Goal: Task Accomplishment & Management: Manage account settings

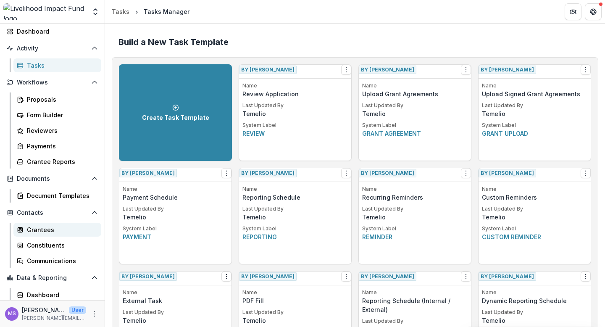
scroll to position [79, 0]
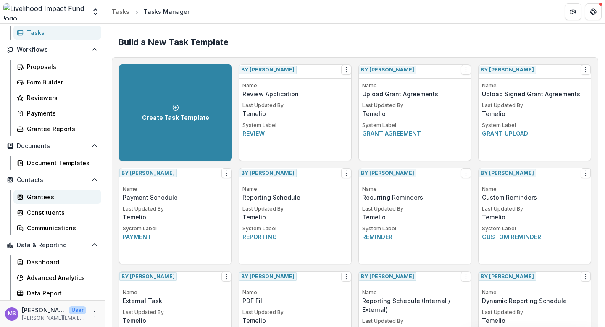
click at [48, 198] on div "Grantees" at bounding box center [61, 196] width 68 height 9
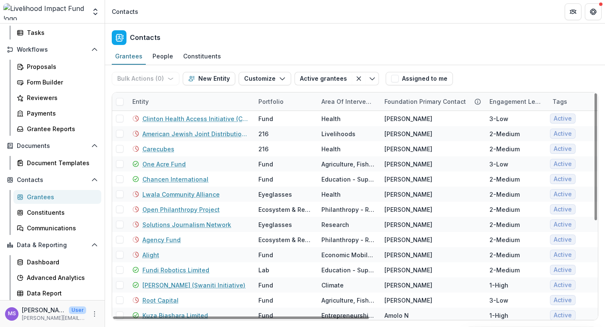
click at [210, 104] on div "Entity" at bounding box center [190, 101] width 126 height 18
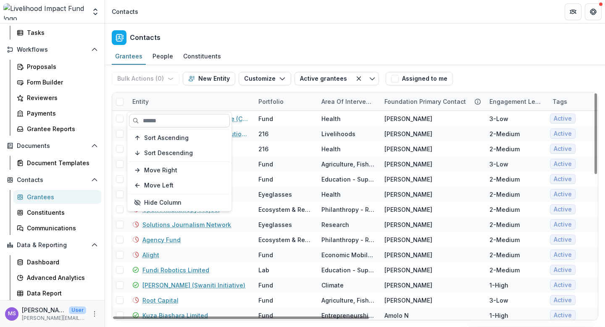
click at [185, 125] on input at bounding box center [179, 120] width 101 height 13
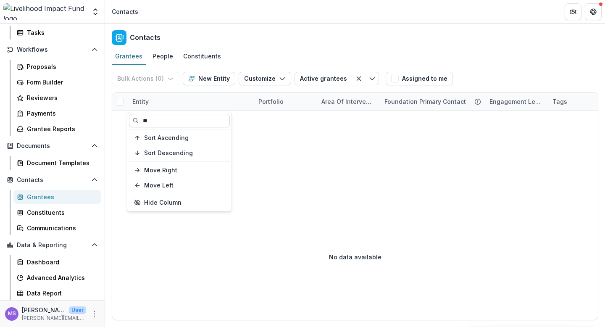
type input "*"
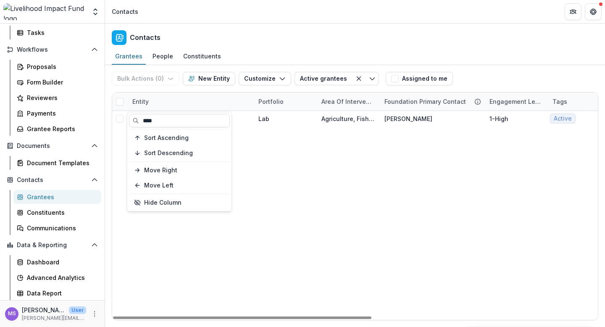
type input "****"
click at [258, 134] on div "GGEM Farming Lab Agriculture, Fishing & Conservation Jana K 1-High Active Activ…" at bounding box center [567, 215] width 910 height 209
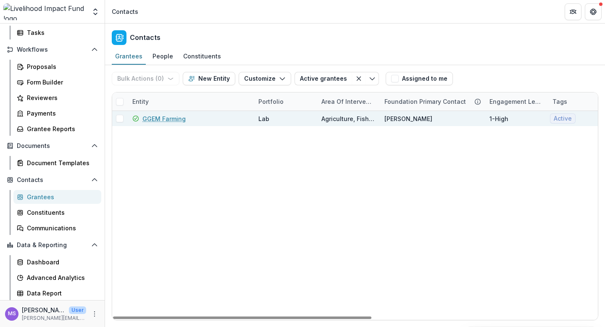
click at [162, 117] on link "GGEM Farming" at bounding box center [163, 118] width 43 height 9
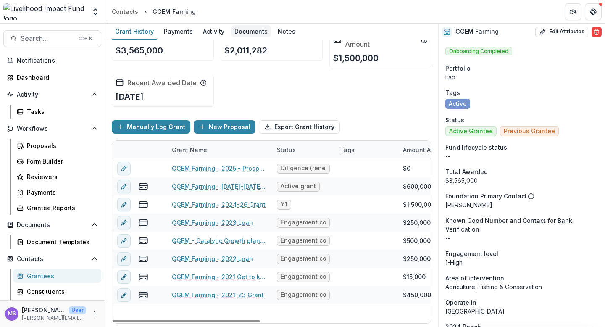
click at [246, 30] on div "Documents" at bounding box center [251, 31] width 40 height 12
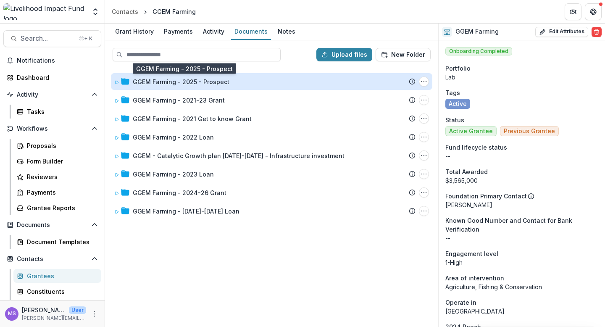
click at [212, 83] on div "GGEM Farming - 2025 - Prospect" at bounding box center [181, 81] width 97 height 9
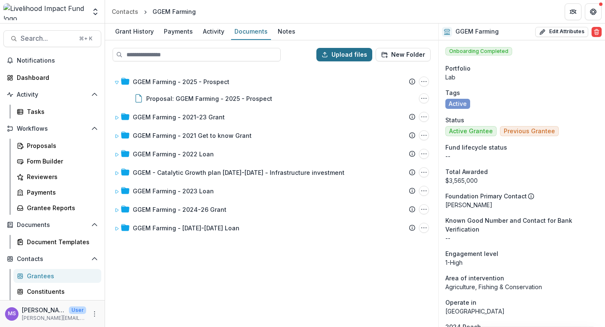
click at [354, 51] on button "Upload files" at bounding box center [344, 54] width 56 height 13
type input "**********"
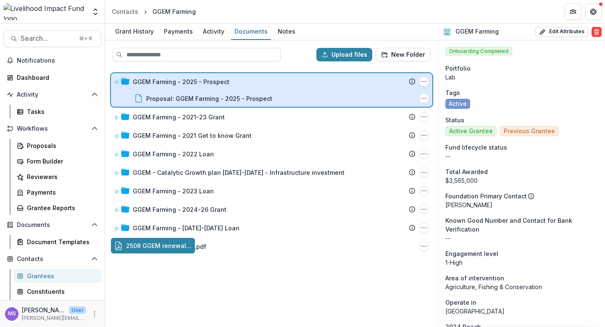
drag, startPoint x: 167, startPoint y: 245, endPoint x: 226, endPoint y: 90, distance: 165.8
click at [226, 90] on div "Upload files New Folder GGEM Farming - 2025 - Prospect Submission Temelio Propo…" at bounding box center [271, 183] width 333 height 286
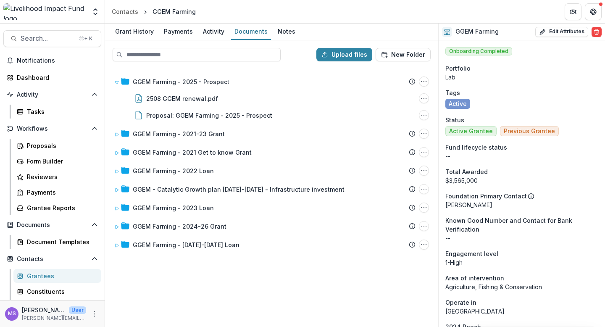
click at [244, 294] on div "GGEM Farming - 2025 - Prospect Submission Temelio Proposal Attached proposal do…" at bounding box center [271, 197] width 331 height 258
click at [45, 273] on div "Grantees" at bounding box center [61, 275] width 68 height 9
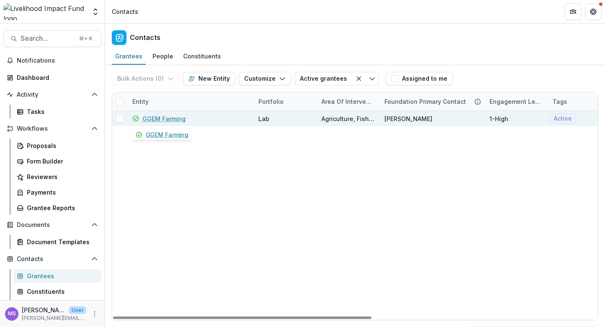
click at [165, 117] on link "GGEM Farming" at bounding box center [163, 118] width 43 height 9
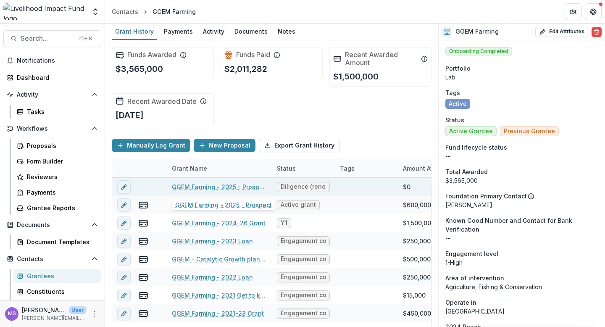
click at [224, 186] on link "GGEM Farming - 2025 - Prospect" at bounding box center [219, 186] width 95 height 9
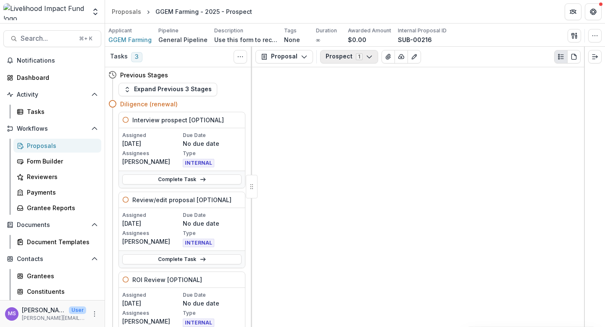
click at [368, 58] on icon "button" at bounding box center [369, 56] width 7 height 7
click at [386, 58] on icon "View Attached Files" at bounding box center [388, 56] width 5 height 5
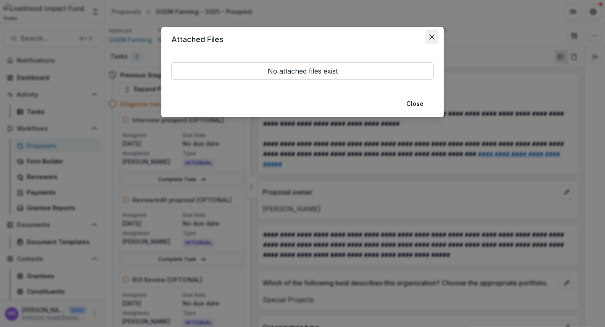
click at [430, 37] on icon "Close" at bounding box center [431, 36] width 5 height 5
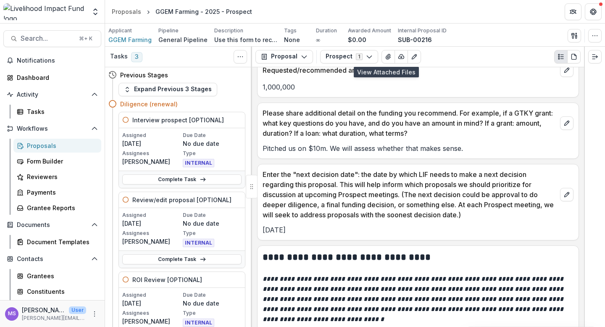
scroll to position [502, 0]
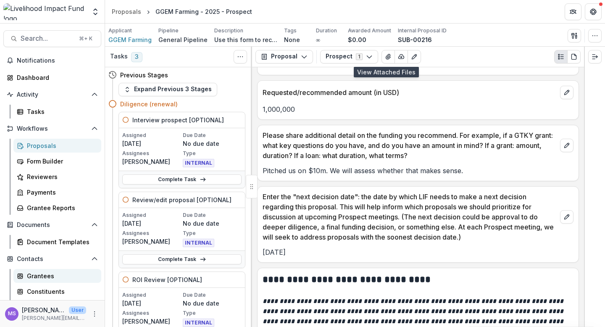
click at [44, 275] on div "Grantees" at bounding box center [61, 275] width 68 height 9
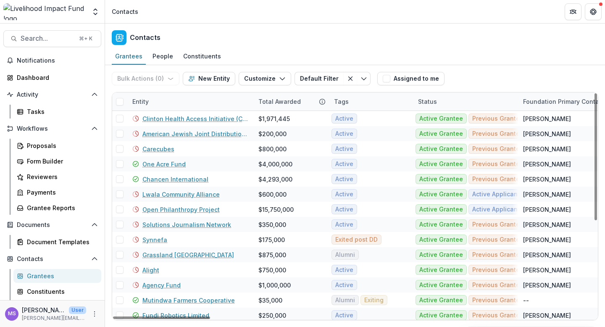
click at [205, 98] on div "Entity" at bounding box center [190, 101] width 126 height 18
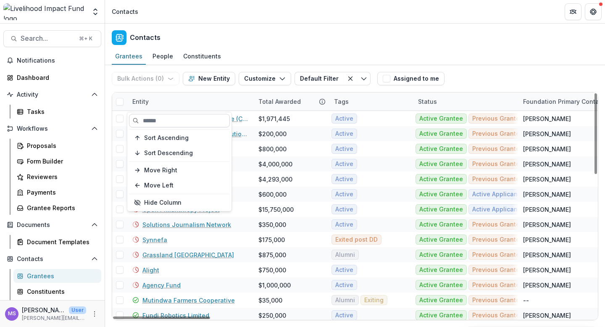
click at [190, 117] on input at bounding box center [179, 120] width 101 height 13
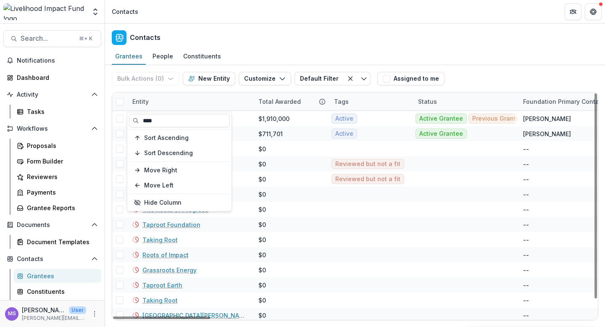
type input "****"
click at [228, 96] on div "Entity" at bounding box center [190, 101] width 126 height 18
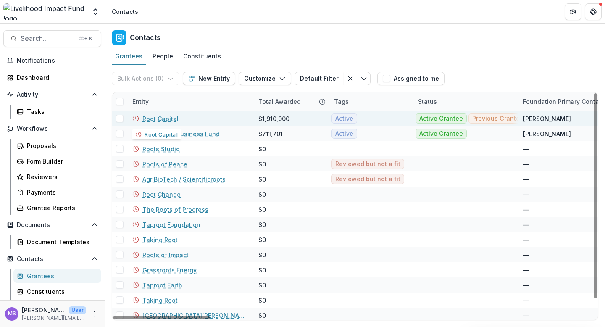
click at [168, 116] on link "Root Capital" at bounding box center [160, 118] width 36 height 9
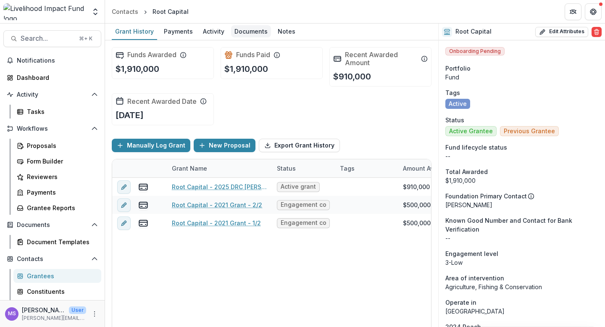
click at [239, 29] on div "Documents" at bounding box center [251, 31] width 40 height 12
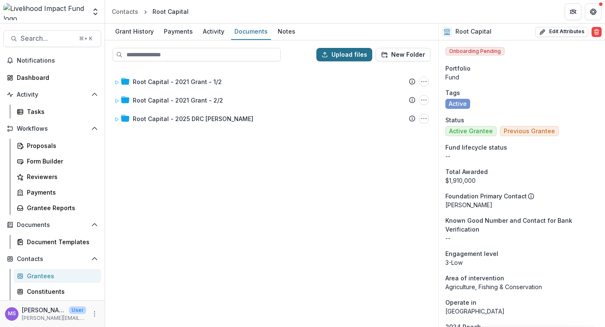
click at [350, 53] on button "Upload files" at bounding box center [344, 54] width 56 height 13
type input "**********"
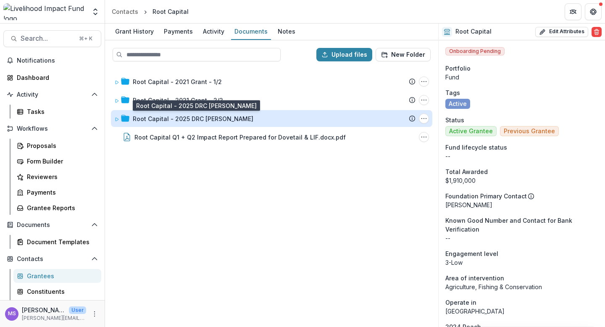
click at [182, 118] on div "Root Capital - 2025 DRC Grant" at bounding box center [193, 118] width 121 height 9
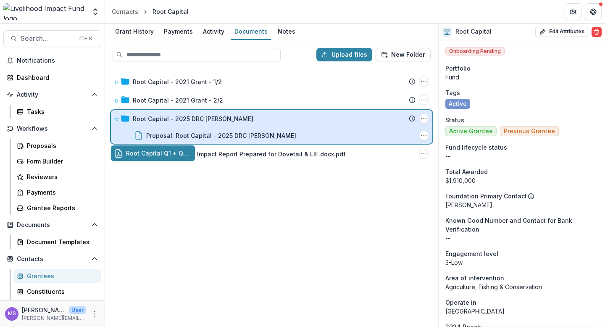
drag, startPoint x: 201, startPoint y: 154, endPoint x: 196, endPoint y: 118, distance: 36.5
click at [196, 118] on div "Upload files New Folder Root Capital - 2021 Grant - 1/2 Submission Temelio Prop…" at bounding box center [271, 183] width 333 height 286
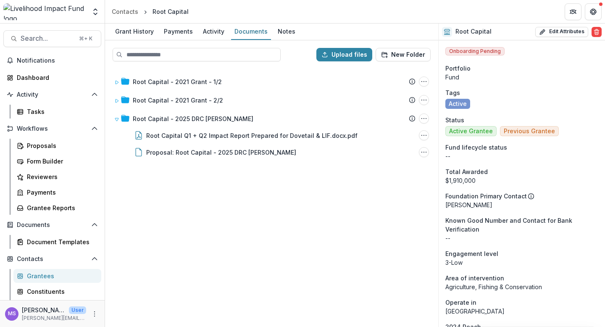
click at [205, 196] on div "Root Capital - 2021 Grant - 1/2 Submission Temelio Proposal Attached proposal d…" at bounding box center [271, 197] width 331 height 258
click at [204, 206] on div "Root Capital - 2021 Grant - 1/2 Submission Temelio Proposal Attached proposal d…" at bounding box center [271, 197] width 331 height 258
click at [43, 276] on div "Grantees" at bounding box center [61, 275] width 68 height 9
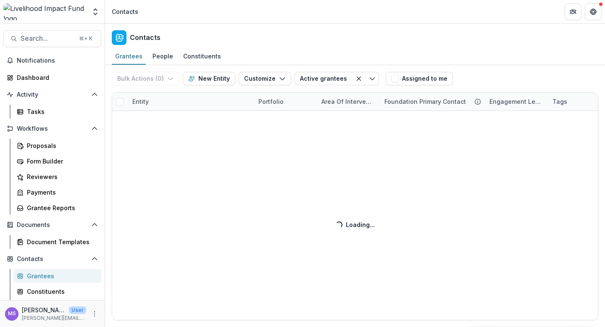
click at [166, 97] on div "Bulk Actions ( 0 ) Send Email Create Proposals Create Tasks New Entity Customiz…" at bounding box center [355, 196] width 500 height 262
click at [180, 100] on div "Bulk Actions ( 0 ) Send Email Create Proposals Create Tasks New Entity Customiz…" at bounding box center [355, 196] width 500 height 262
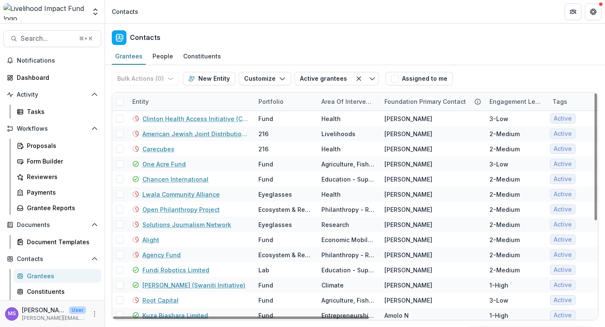
click at [186, 100] on div "Entity" at bounding box center [190, 101] width 126 height 18
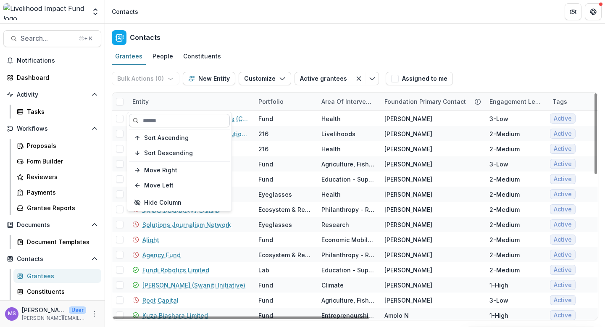
click at [176, 119] on input at bounding box center [179, 120] width 101 height 13
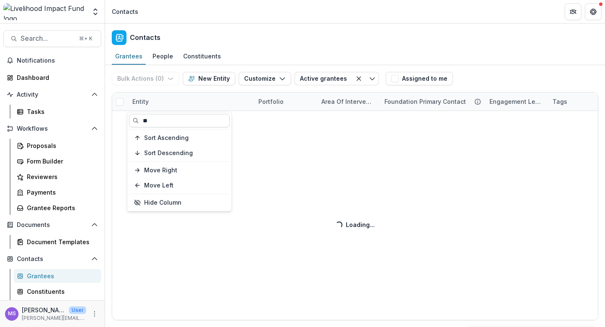
type input "*"
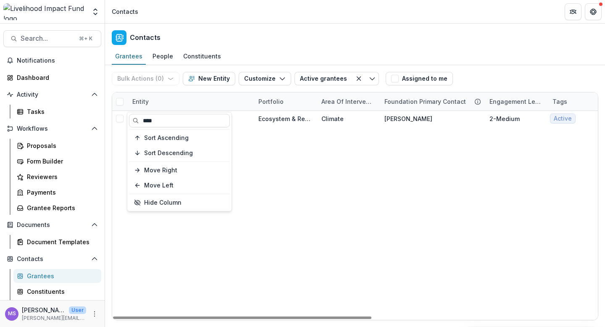
type input "****"
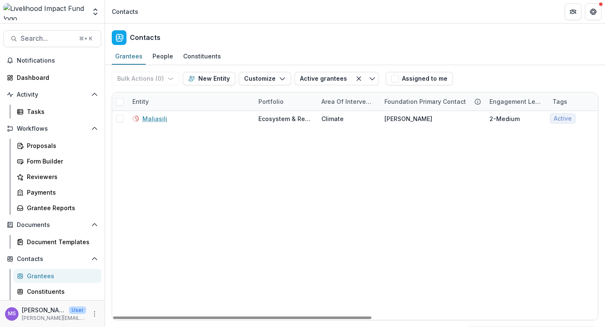
click at [270, 186] on div "Maliasili Ecosystem & Regrantors Climate Rachel P 2-Medium Active Active Grante…" at bounding box center [567, 215] width 910 height 209
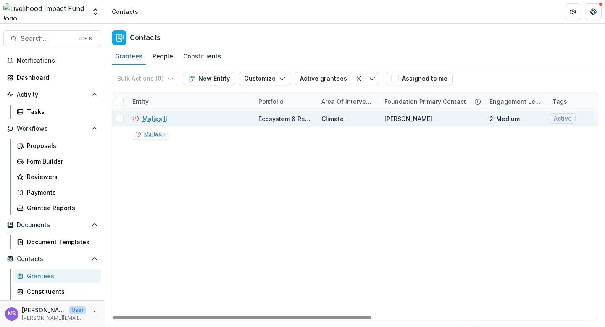
click at [158, 119] on link "Maliasili" at bounding box center [154, 118] width 25 height 9
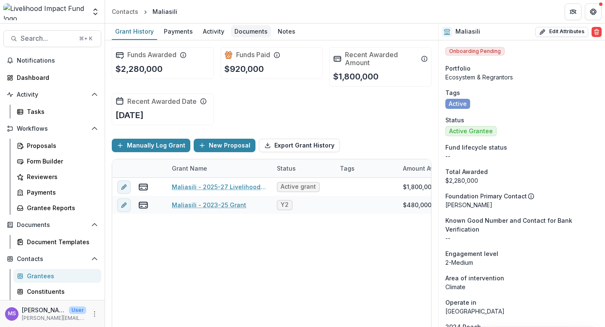
click at [243, 32] on div "Documents" at bounding box center [251, 31] width 40 height 12
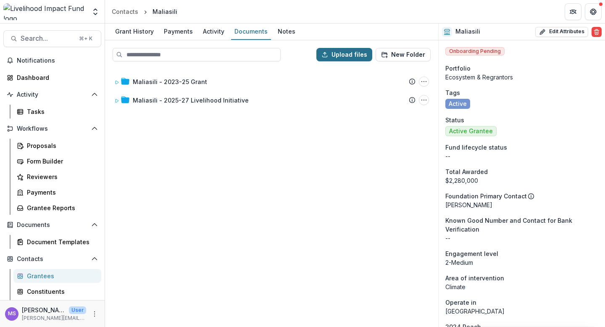
click at [348, 54] on button "Upload files" at bounding box center [344, 54] width 56 height 13
type input "**********"
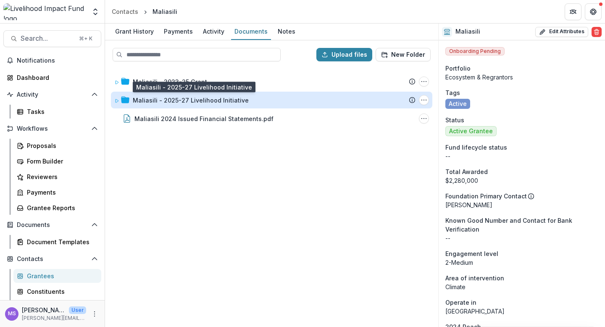
click at [214, 98] on div "Maliasili - 2025-27 Livelihood Initiative" at bounding box center [191, 100] width 116 height 9
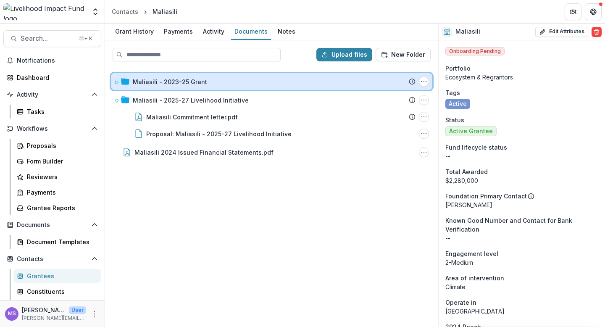
click at [218, 80] on div "Maliasili - 2023-25 Grant" at bounding box center [274, 81] width 283 height 9
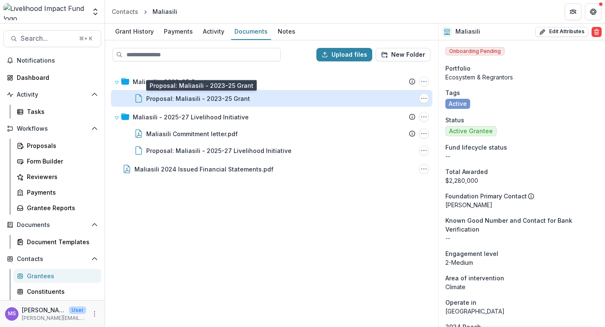
click at [218, 96] on div "Proposal: Maliasili - 2023-25 Grant" at bounding box center [198, 98] width 104 height 9
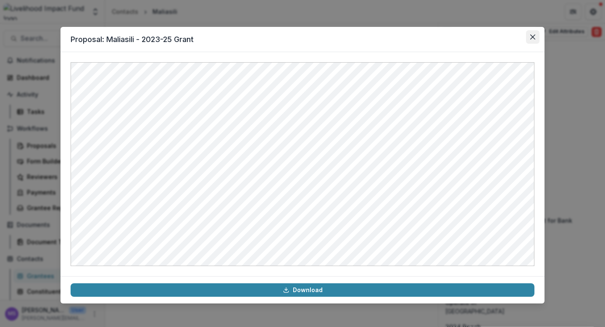
click at [533, 34] on icon "Close" at bounding box center [532, 36] width 5 height 5
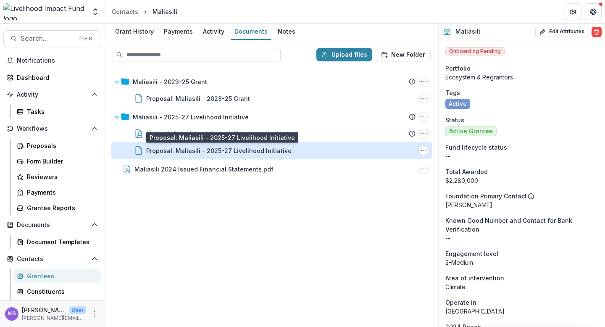
click at [210, 147] on div "Proposal: Maliasili - 2025-27 Livelihood Initiative" at bounding box center [218, 150] width 145 height 9
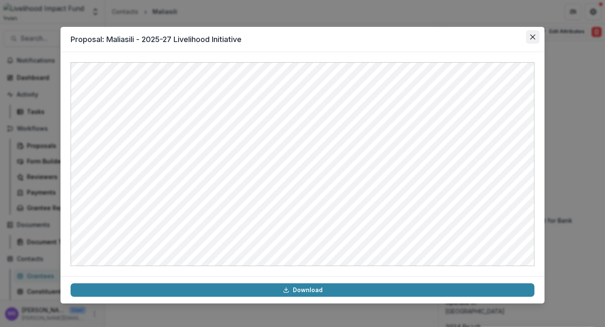
click at [534, 36] on icon "Close" at bounding box center [532, 36] width 5 height 5
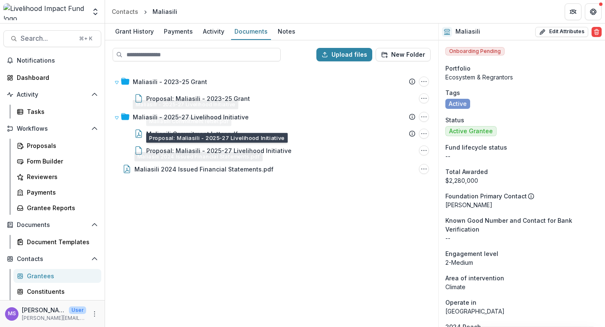
click at [186, 215] on div "Maliasili - 2023-25 Grant Submission Temelio Proposal Attached proposal documen…" at bounding box center [271, 197] width 331 height 258
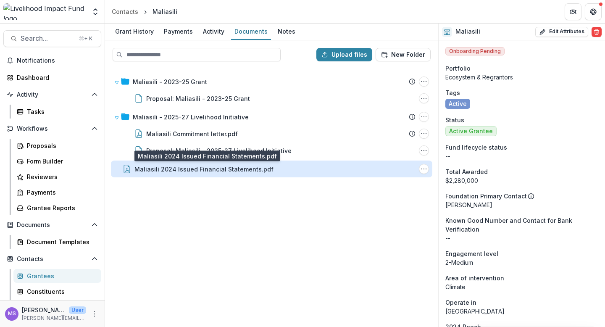
click at [205, 170] on div "Maliasili 2024 Issued Financial Statements.pdf" at bounding box center [203, 169] width 139 height 9
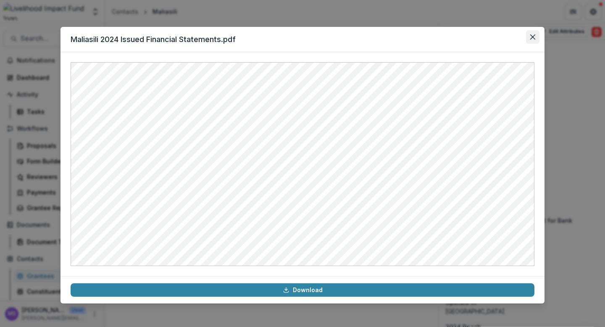
click at [531, 34] on icon "Close" at bounding box center [532, 36] width 5 height 5
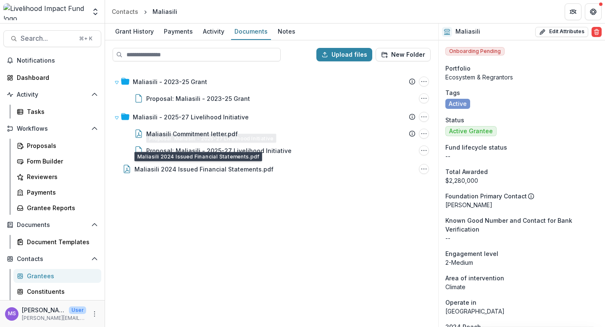
click at [186, 207] on div "Maliasili - 2023-25 Grant Submission Temelio Proposal Attached proposal documen…" at bounding box center [271, 197] width 331 height 258
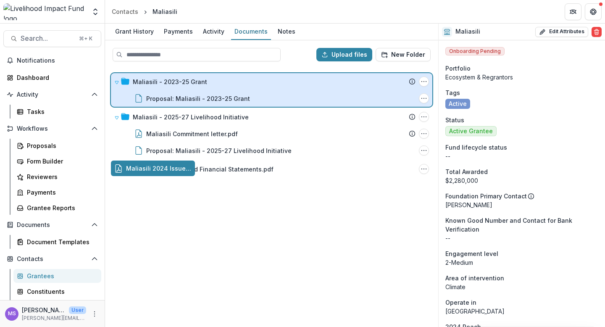
drag, startPoint x: 190, startPoint y: 171, endPoint x: 217, endPoint y: 91, distance: 84.6
click at [217, 91] on div "Upload files New Folder Maliasili - 2023-25 Grant Submission Temelio Proposal A…" at bounding box center [271, 183] width 333 height 286
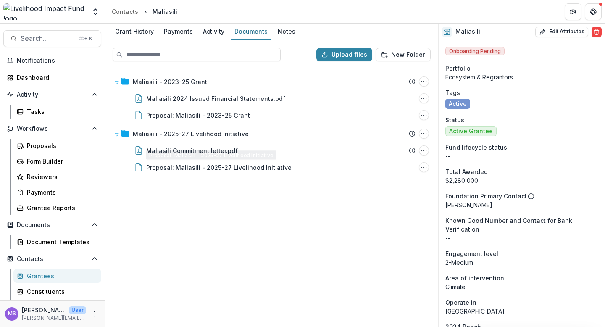
click at [193, 230] on div "Maliasili - 2023-25 Grant Submission Temelio Proposal Attached proposal documen…" at bounding box center [271, 197] width 331 height 258
click at [43, 276] on div "Grantees" at bounding box center [61, 275] width 68 height 9
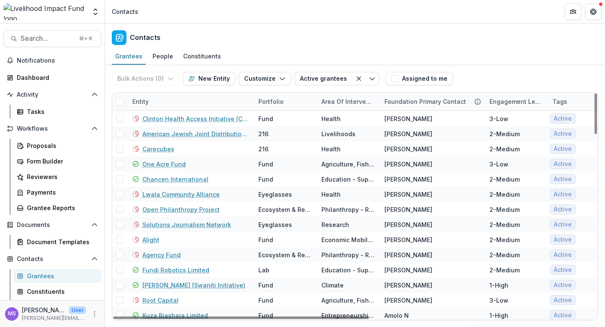
click at [181, 100] on div "Entity" at bounding box center [190, 101] width 126 height 18
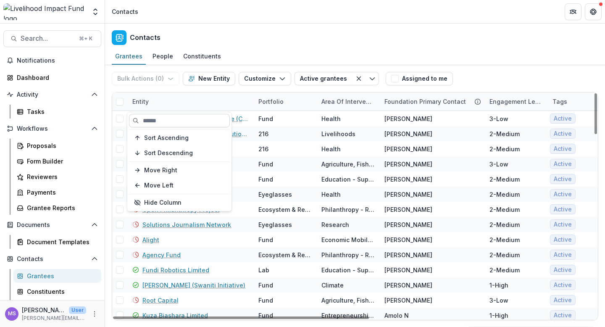
click at [183, 120] on input at bounding box center [179, 120] width 101 height 13
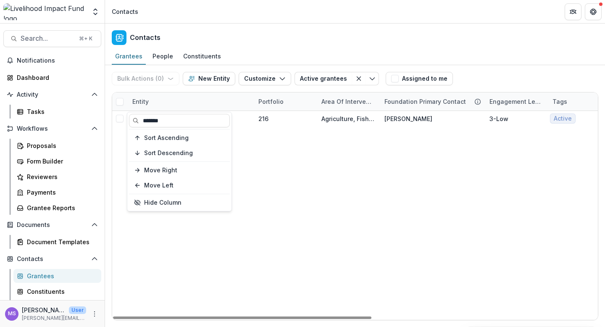
type input "*******"
click at [250, 181] on div "Proximity Designs 216 Agriculture, Fishing & Conservation Jeremy H 3-Low Active…" at bounding box center [567, 215] width 910 height 209
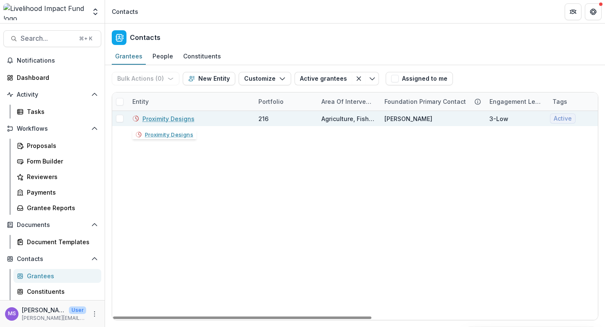
click at [173, 119] on link "Proximity Designs" at bounding box center [168, 118] width 52 height 9
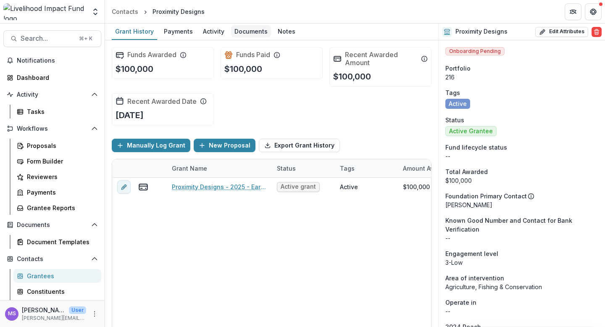
click at [253, 34] on div "Documents" at bounding box center [251, 31] width 40 height 12
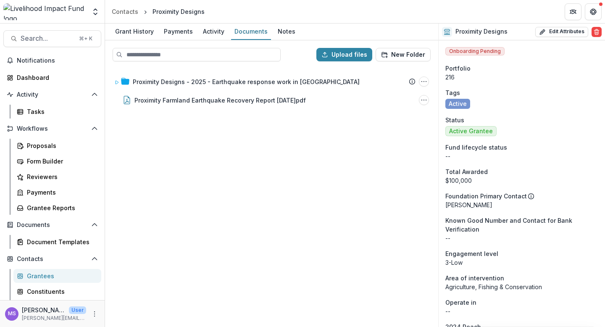
click at [192, 173] on div "Proximity Designs - 2025 - Earthquake response work in Myanmar Submission Temel…" at bounding box center [271, 197] width 331 height 258
click at [350, 53] on button "Upload files" at bounding box center [344, 54] width 56 height 13
type input "**********"
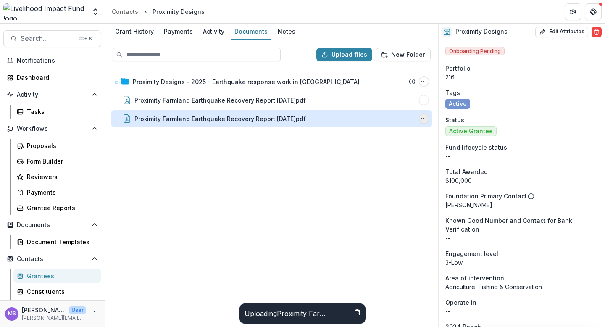
click at [424, 118] on circle "Proximity Farmland Earthquake Recovery Report 15Aug.pdf Options" at bounding box center [424, 118] width 0 height 0
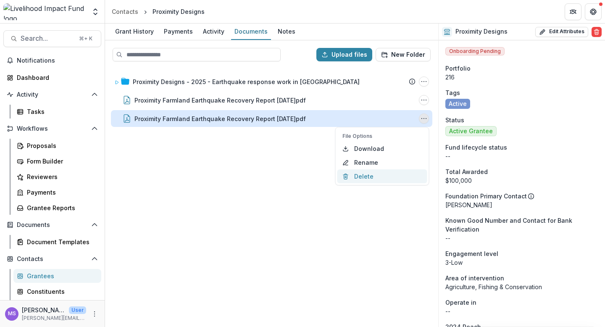
click at [370, 172] on button "Delete" at bounding box center [382, 176] width 90 height 14
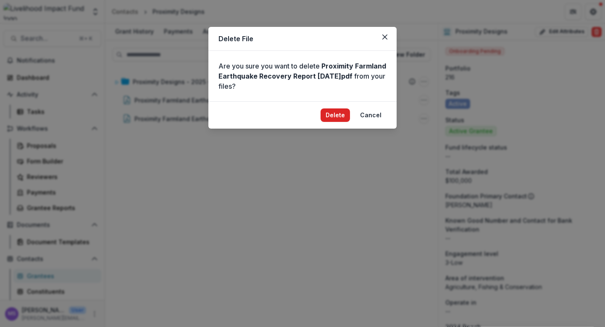
click at [341, 114] on button "Delete" at bounding box center [334, 114] width 29 height 13
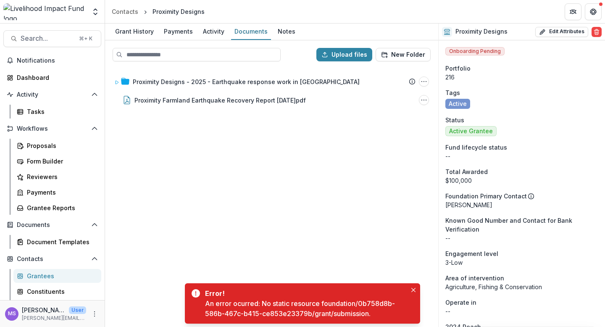
click at [281, 156] on div "Proximity Designs - 2025 - Earthquake response work in Myanmar Submission Temel…" at bounding box center [271, 197] width 331 height 258
click at [51, 276] on div "Grantees" at bounding box center [61, 275] width 68 height 9
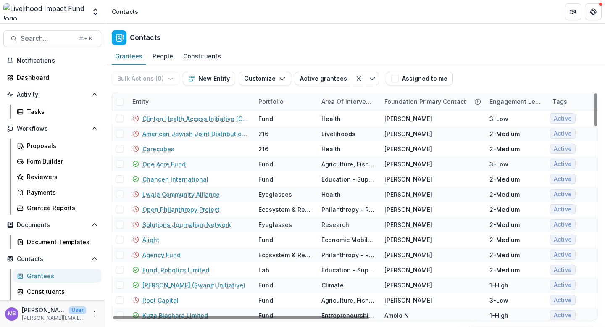
click at [177, 98] on div "Entity" at bounding box center [190, 101] width 126 height 18
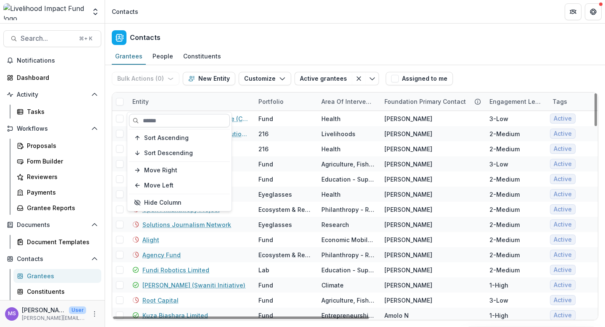
click at [175, 117] on input at bounding box center [179, 120] width 101 height 13
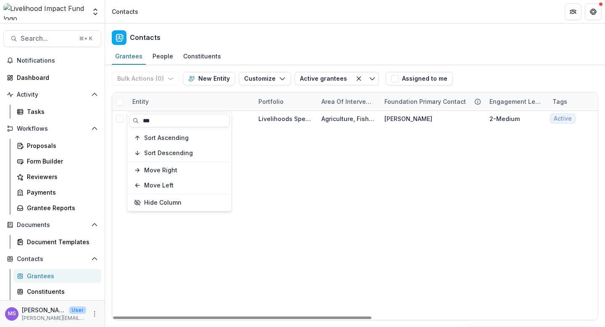
type input "***"
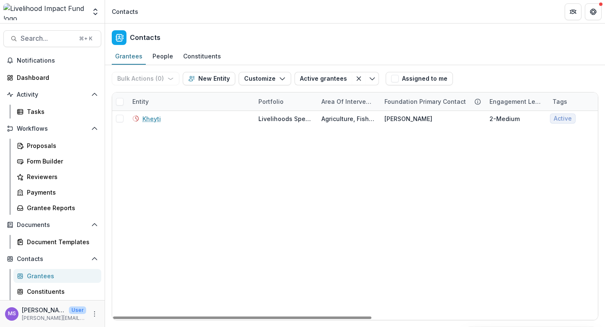
click at [251, 148] on div "Kheyti Livelihoods Special Projects Agriculture, Fishing & Conservation Rachel …" at bounding box center [567, 215] width 910 height 209
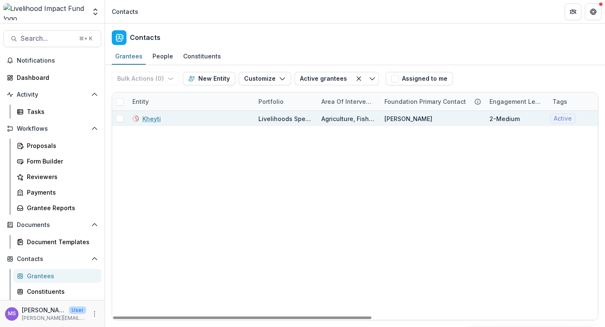
click at [149, 117] on link "Kheyti" at bounding box center [151, 118] width 18 height 9
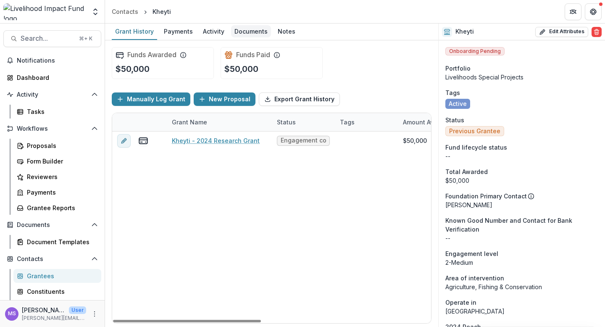
click at [243, 33] on div "Documents" at bounding box center [251, 31] width 40 height 12
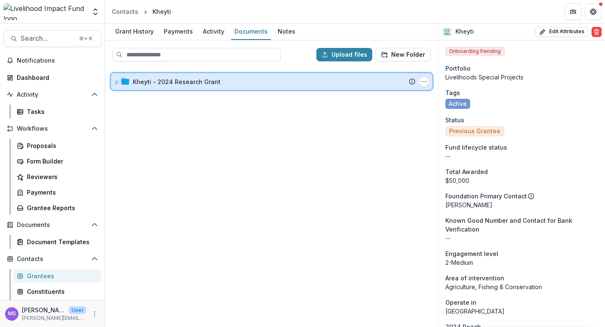
click at [196, 87] on div "Kheyti - 2024 Research Grant Submission Temelio Proposal Attached proposal docu…" at bounding box center [271, 81] width 321 height 17
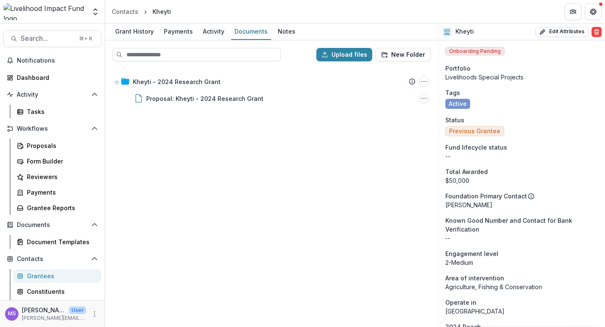
click at [190, 149] on div "Kheyti - 2024 Research Grant Submission Temelio Proposal Attached proposal docu…" at bounding box center [271, 197] width 331 height 258
click at [346, 53] on button "Upload files" at bounding box center [344, 54] width 56 height 13
type input "**********"
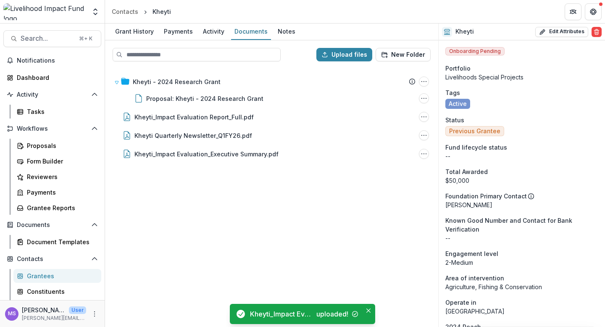
click at [254, 200] on div "Kheyti - 2024 Research Grant Submission Temelio Proposal Attached proposal docu…" at bounding box center [271, 197] width 331 height 258
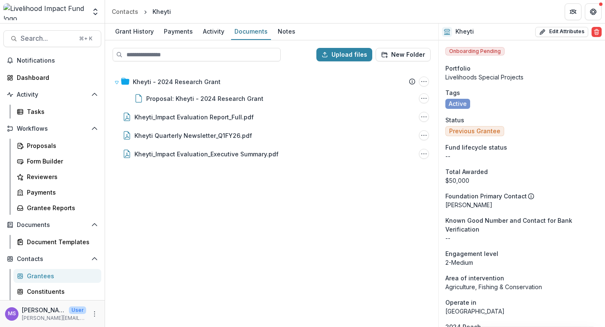
click at [46, 276] on div "Grantees" at bounding box center [61, 275] width 68 height 9
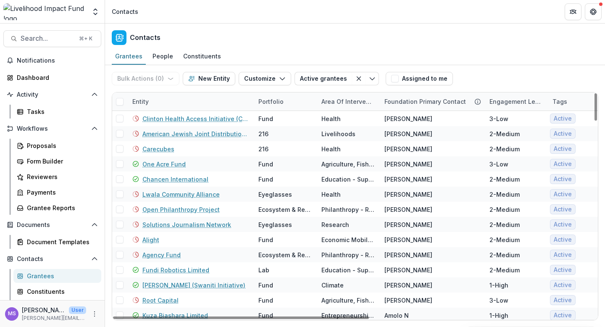
click at [169, 95] on div "Entity" at bounding box center [190, 101] width 126 height 18
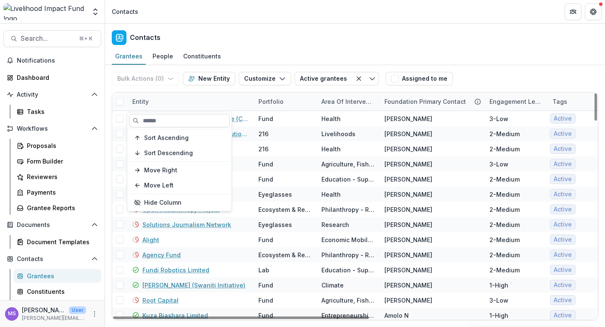
click at [168, 120] on input at bounding box center [179, 120] width 101 height 13
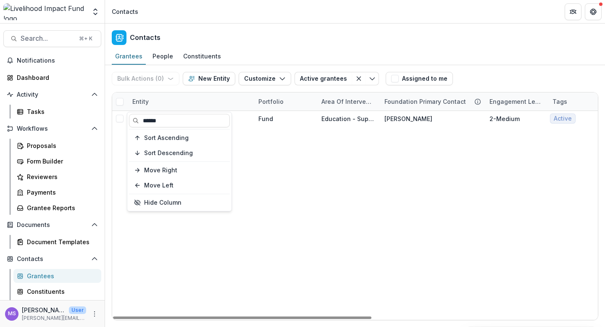
type input "******"
click at [261, 197] on div "Chancen International Fund Education - Support for Education Jeremy H 2-Medium …" at bounding box center [567, 215] width 910 height 209
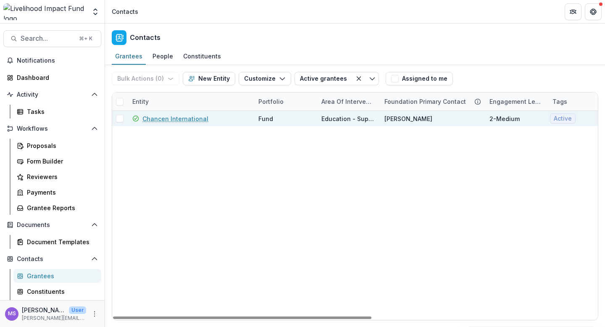
click at [181, 121] on link "Chancen International" at bounding box center [175, 118] width 66 height 9
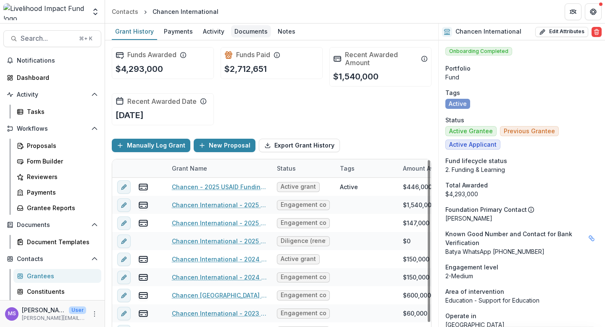
click at [248, 32] on div "Documents" at bounding box center [251, 31] width 40 height 12
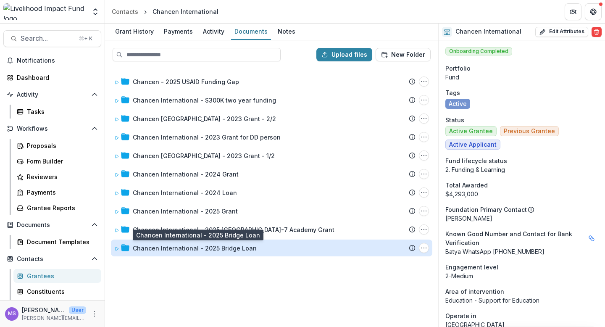
click at [170, 249] on div "Chancen International - 2025 Bridge Loan" at bounding box center [195, 248] width 124 height 9
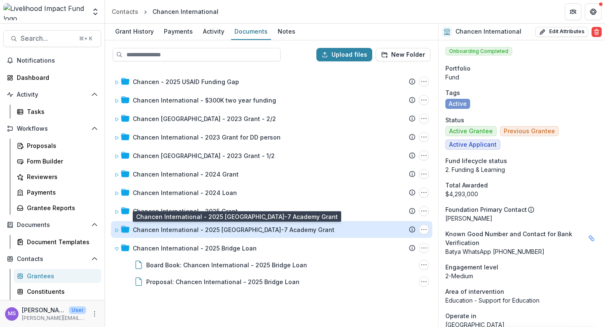
click at [174, 230] on div "Chancen International - 2025 Cameroon-7 Academy Grant" at bounding box center [234, 229] width 202 height 9
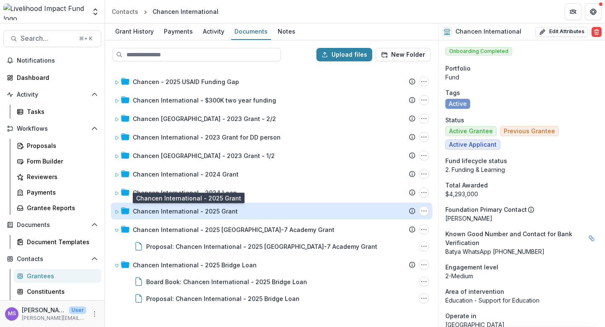
click at [171, 212] on div "Chancen International - 2025 Grant" at bounding box center [185, 211] width 105 height 9
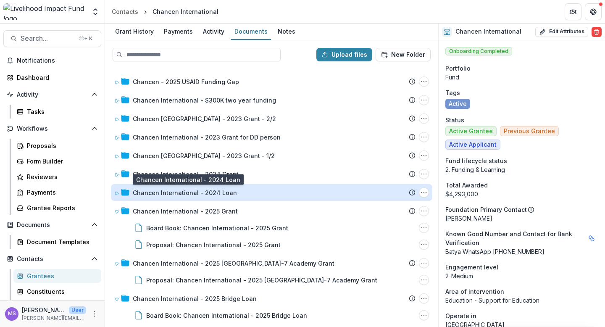
click at [162, 192] on div "Chancen International - 2024 Loan" at bounding box center [185, 192] width 104 height 9
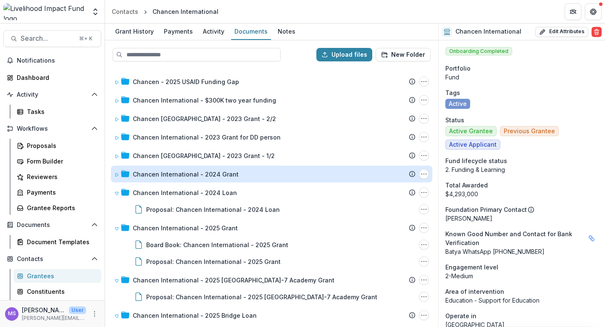
click at [160, 177] on div "Chancen International - 2024 Grant" at bounding box center [186, 174] width 106 height 9
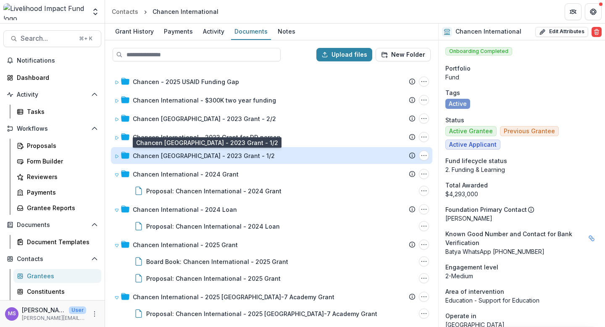
click at [162, 158] on div "Chancen Germany - 2023 Grant - 1/2" at bounding box center [204, 155] width 142 height 9
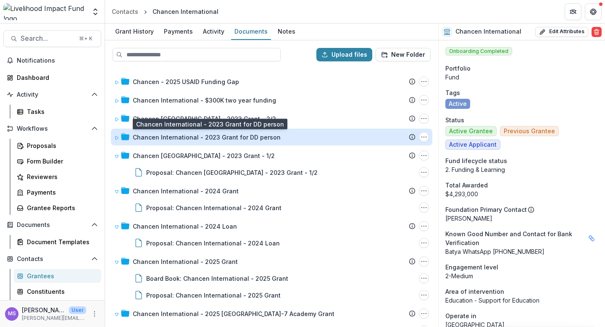
click at [166, 138] on div "Chancen International - 2023 Grant for DD person" at bounding box center [207, 137] width 148 height 9
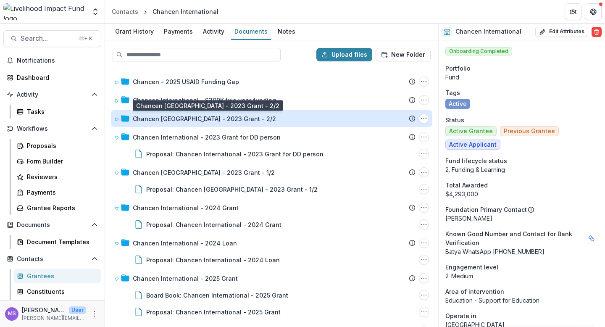
click at [167, 120] on div "Chancen Germany - 2023 Grant - 2/2" at bounding box center [204, 118] width 143 height 9
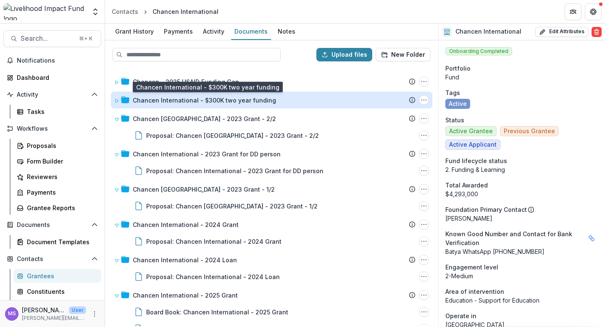
click at [165, 101] on div "Chancen International - $300K two year funding" at bounding box center [204, 100] width 143 height 9
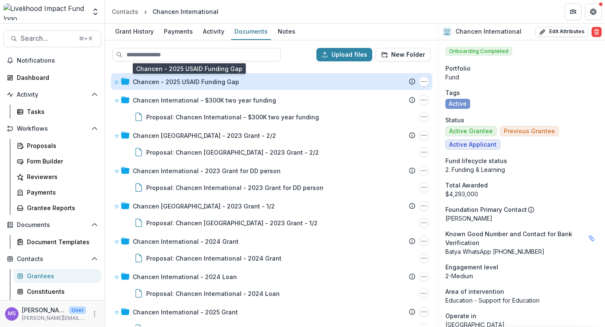
click at [166, 85] on div "Chancen - 2025 USAID Funding Gap" at bounding box center [186, 81] width 106 height 9
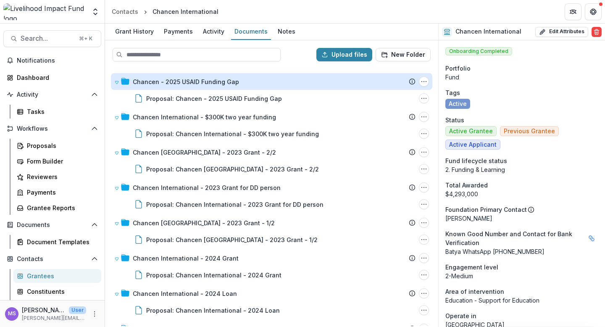
click at [166, 85] on div "Chancen - 2025 USAID Funding Gap" at bounding box center [186, 81] width 106 height 9
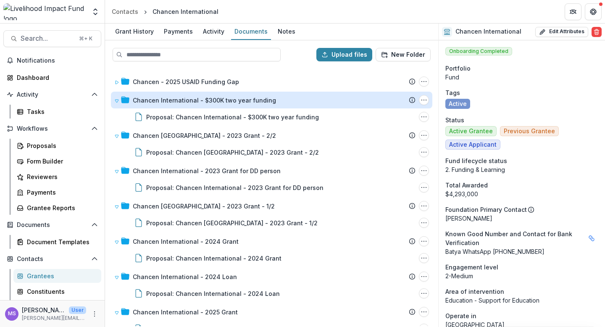
click at [165, 97] on div "Chancen International - $300K two year funding" at bounding box center [204, 100] width 143 height 9
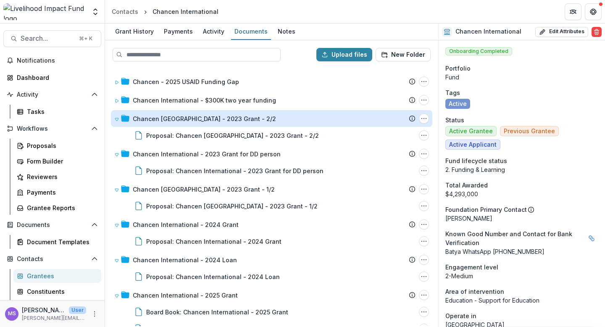
click at [163, 115] on div "Chancen Germany - 2023 Grant - 2/2" at bounding box center [204, 118] width 143 height 9
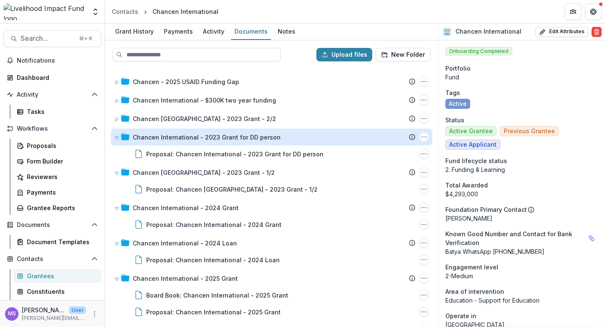
click at [160, 134] on div "Chancen International - 2023 Grant for DD person" at bounding box center [207, 137] width 148 height 9
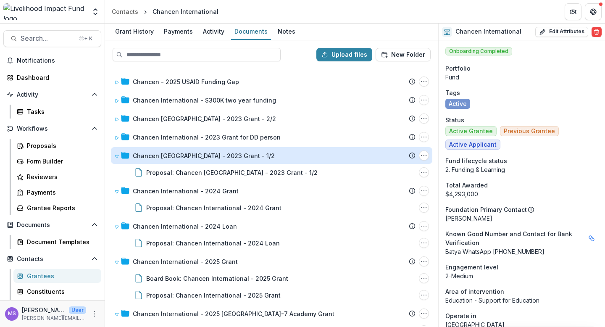
click at [160, 153] on div "Chancen Germany - 2023 Grant - 1/2" at bounding box center [204, 155] width 142 height 9
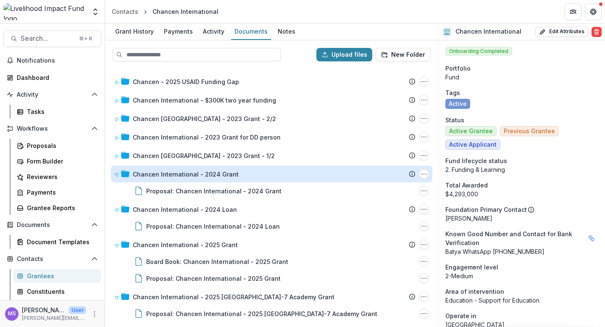
click at [159, 170] on div "Chancen International - 2024 Grant" at bounding box center [186, 174] width 106 height 9
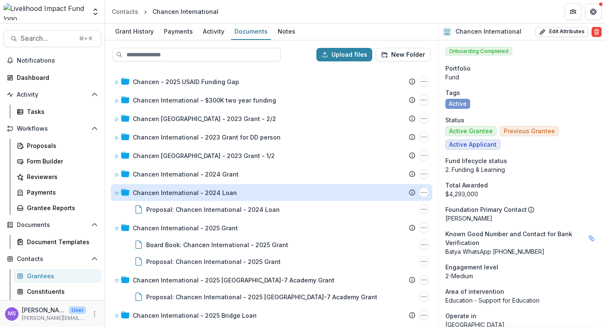
click at [159, 192] on div "Chancen International - 2024 Loan" at bounding box center [185, 192] width 104 height 9
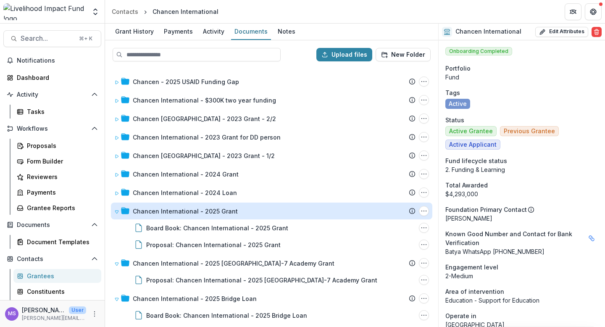
click at [159, 209] on div "Chancen International - 2025 Grant" at bounding box center [185, 211] width 105 height 9
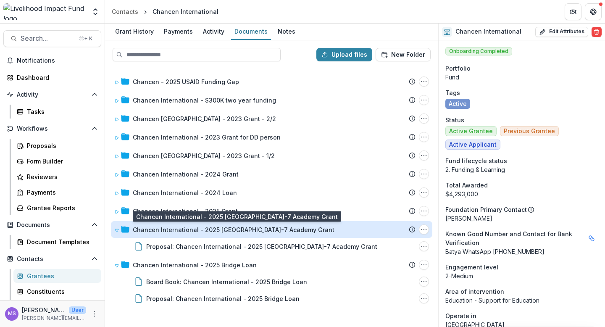
click at [158, 226] on div "Chancen International - 2025 Cameroon-7 Academy Grant" at bounding box center [234, 229] width 202 height 9
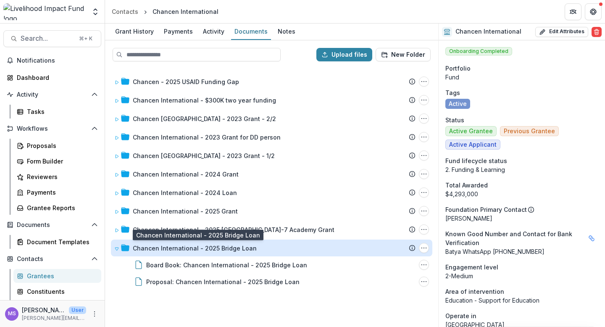
click at [154, 248] on div "Chancen International - 2025 Bridge Loan" at bounding box center [195, 248] width 124 height 9
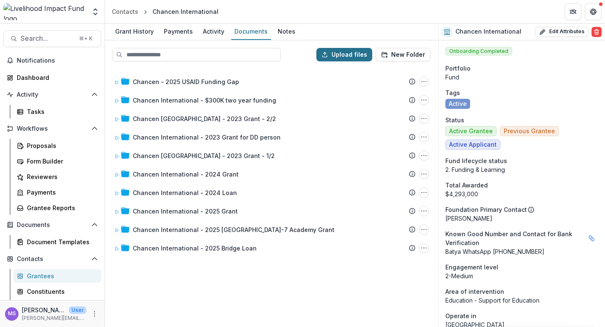
click at [349, 54] on button "Upload files" at bounding box center [344, 54] width 56 height 13
type input "**********"
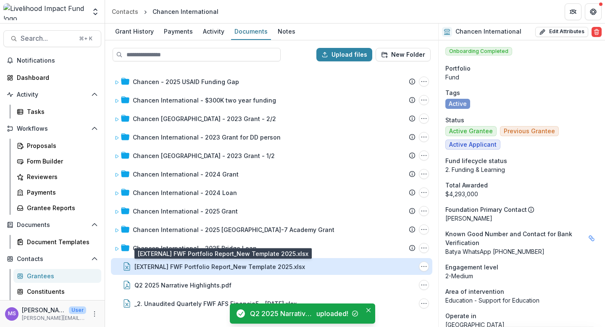
click at [241, 267] on div "[EXTERNAL] FWF Portfolio Report_New Template 2025.xlsx" at bounding box center [219, 266] width 171 height 9
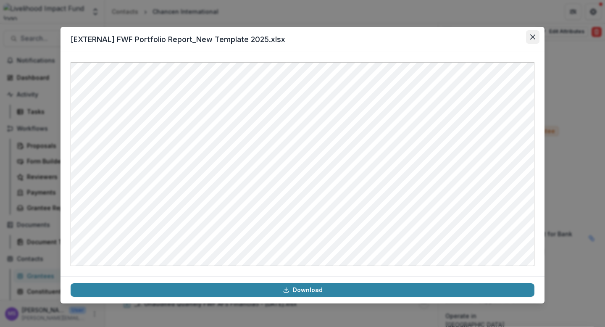
click at [530, 35] on icon "Close" at bounding box center [532, 36] width 5 height 5
